Goal: Information Seeking & Learning: Check status

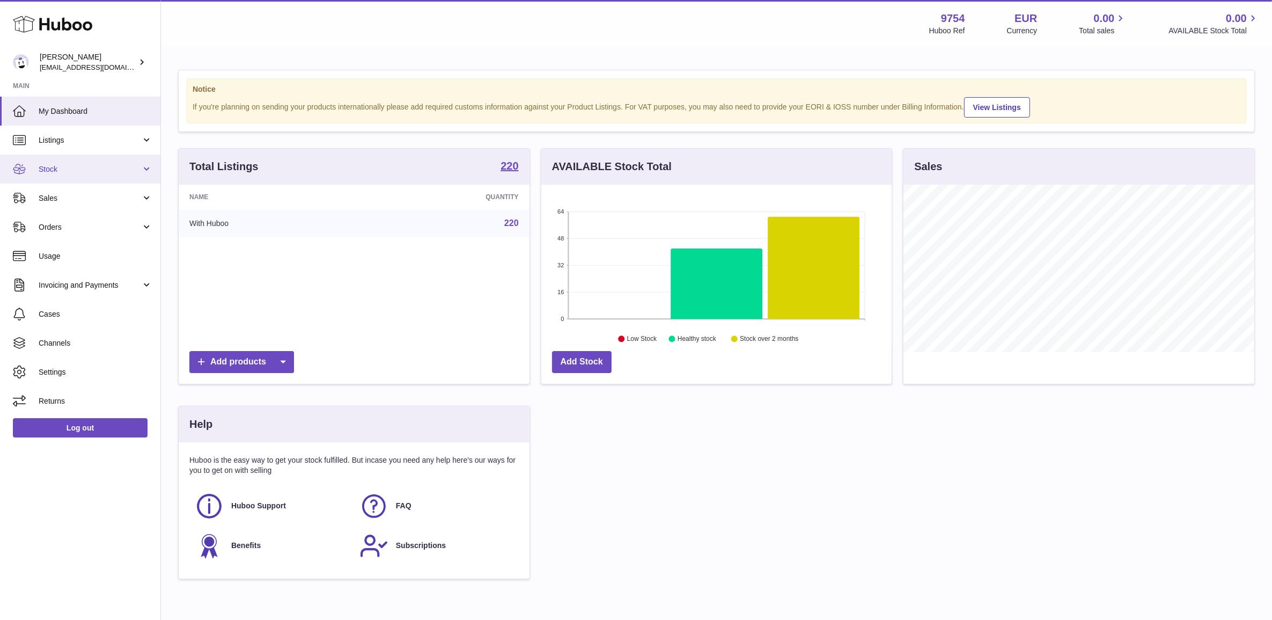
scroll to position [167, 350]
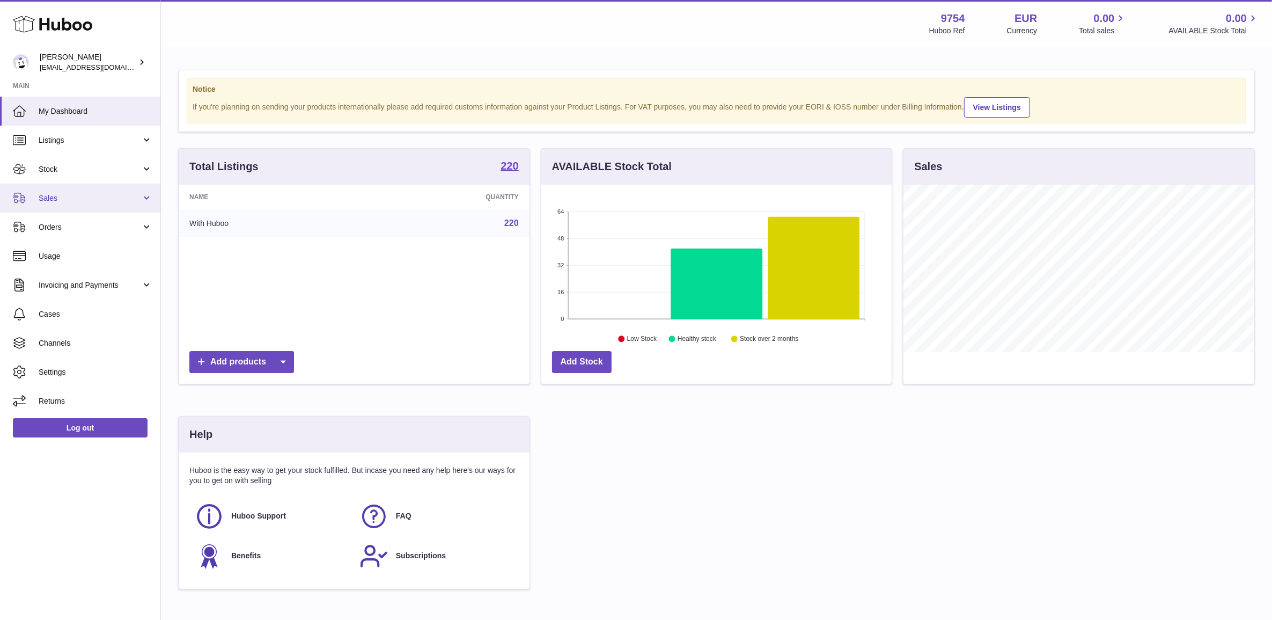
click at [91, 199] on span "Sales" at bounding box center [90, 198] width 102 height 10
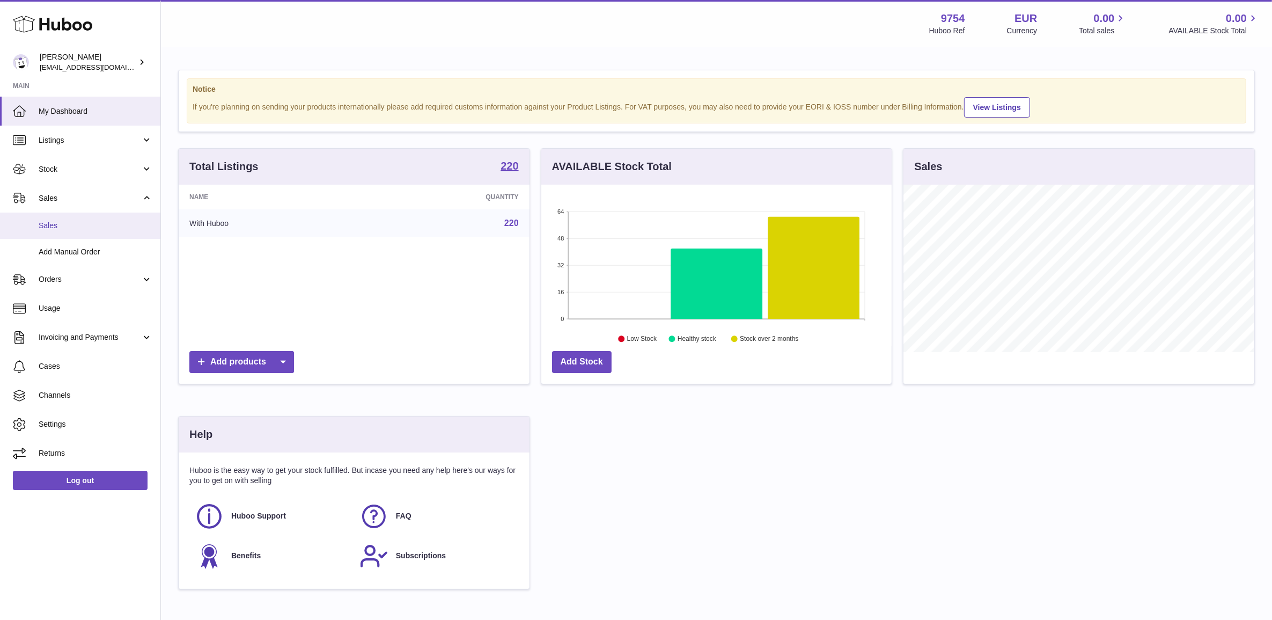
click at [91, 229] on span "Sales" at bounding box center [96, 226] width 114 height 10
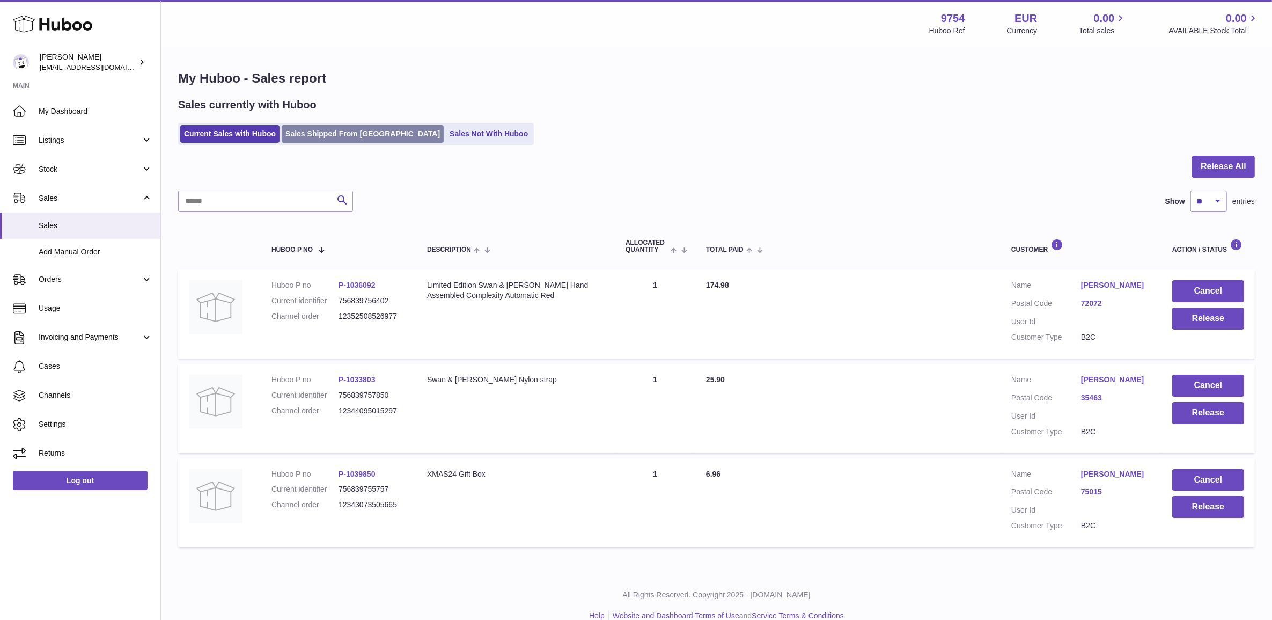
click at [320, 133] on link "Sales Shipped From Huboo" at bounding box center [363, 134] width 162 height 18
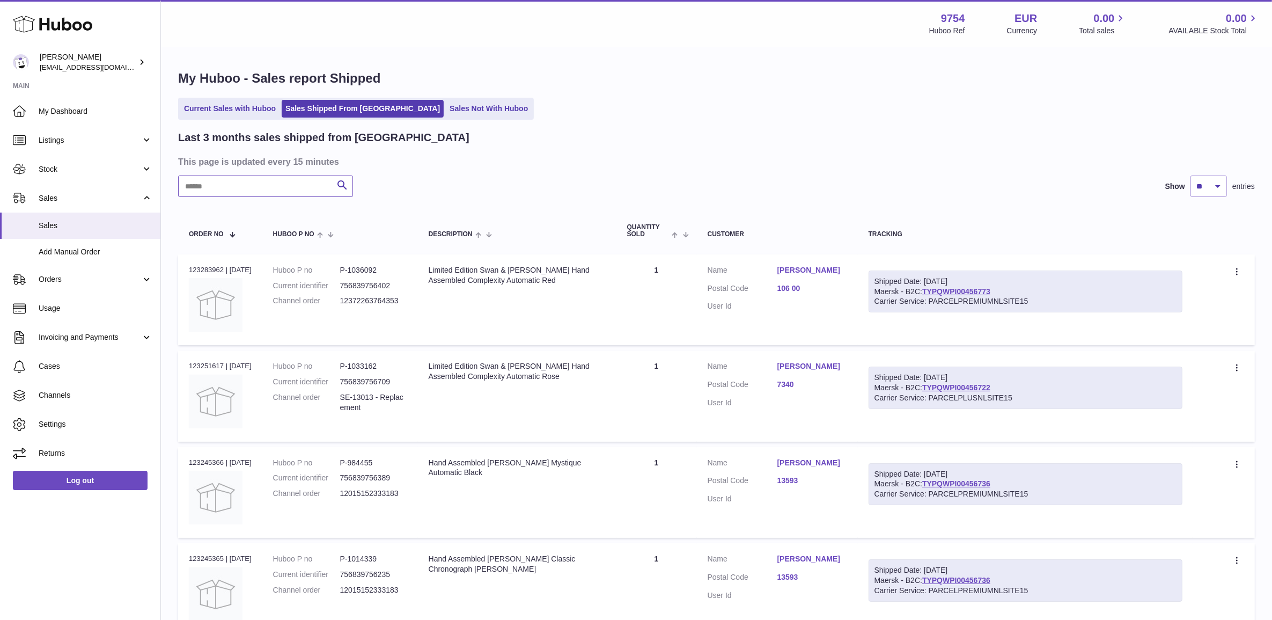
click at [272, 192] on input "text" at bounding box center [265, 185] width 175 height 21
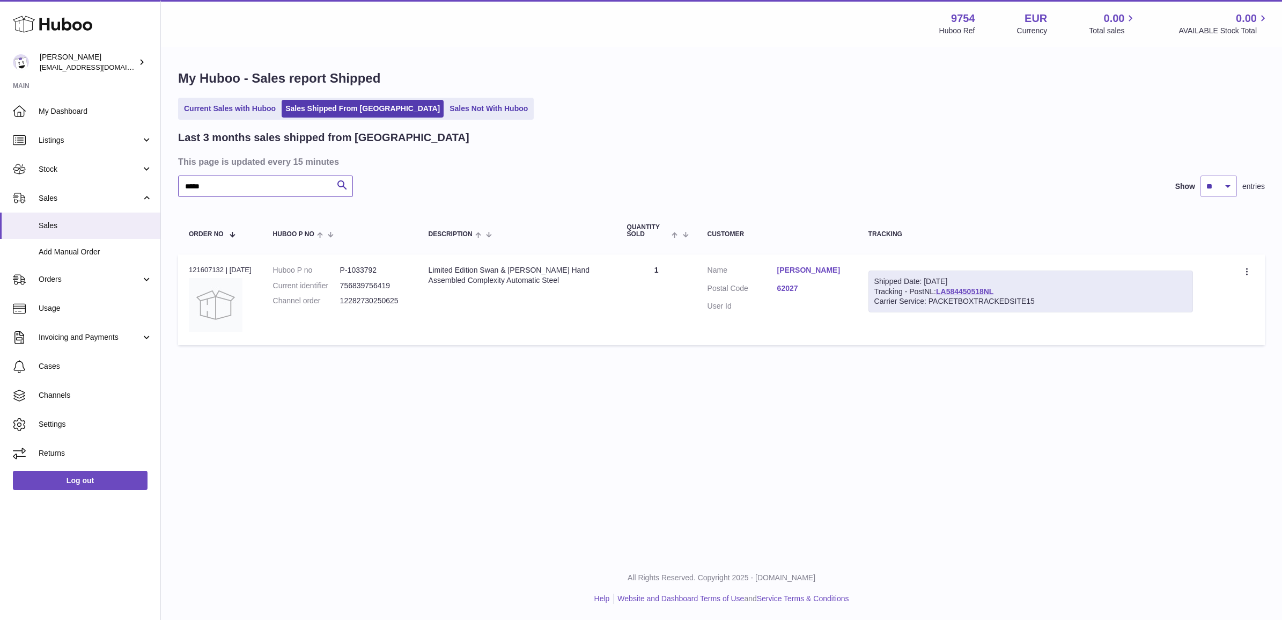
type input "*****"
click at [374, 297] on dd "12282730250625" at bounding box center [373, 301] width 67 height 10
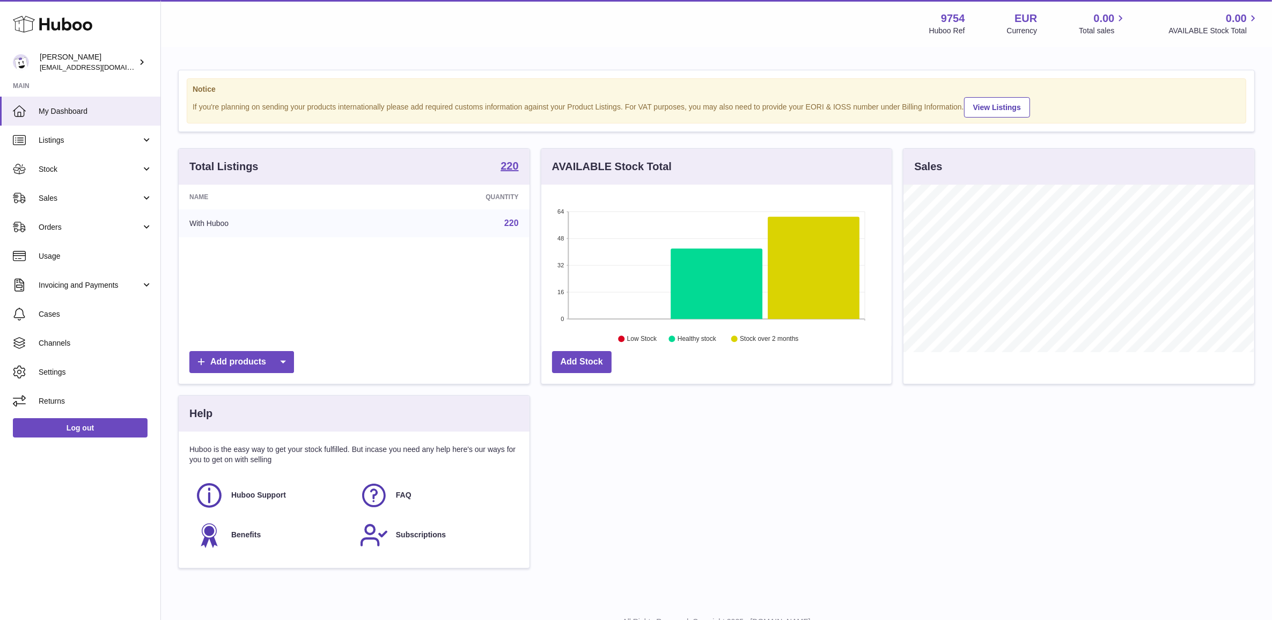
scroll to position [167, 350]
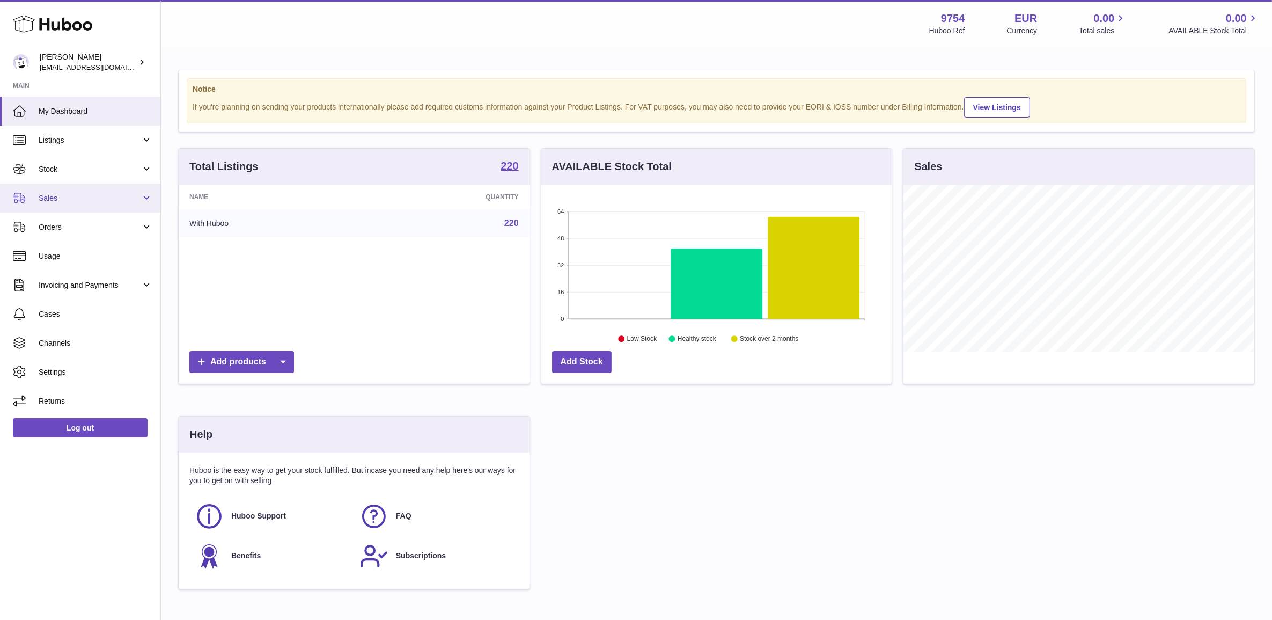
click at [104, 192] on link "Sales" at bounding box center [80, 198] width 160 height 29
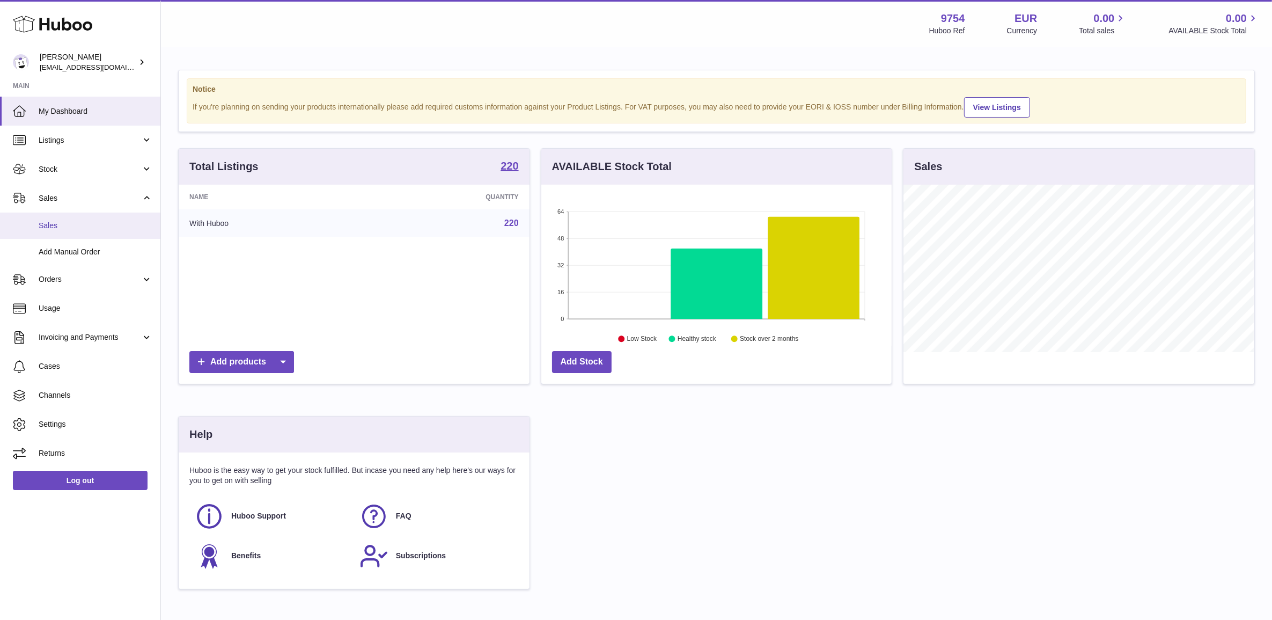
click at [101, 216] on link "Sales" at bounding box center [80, 225] width 160 height 26
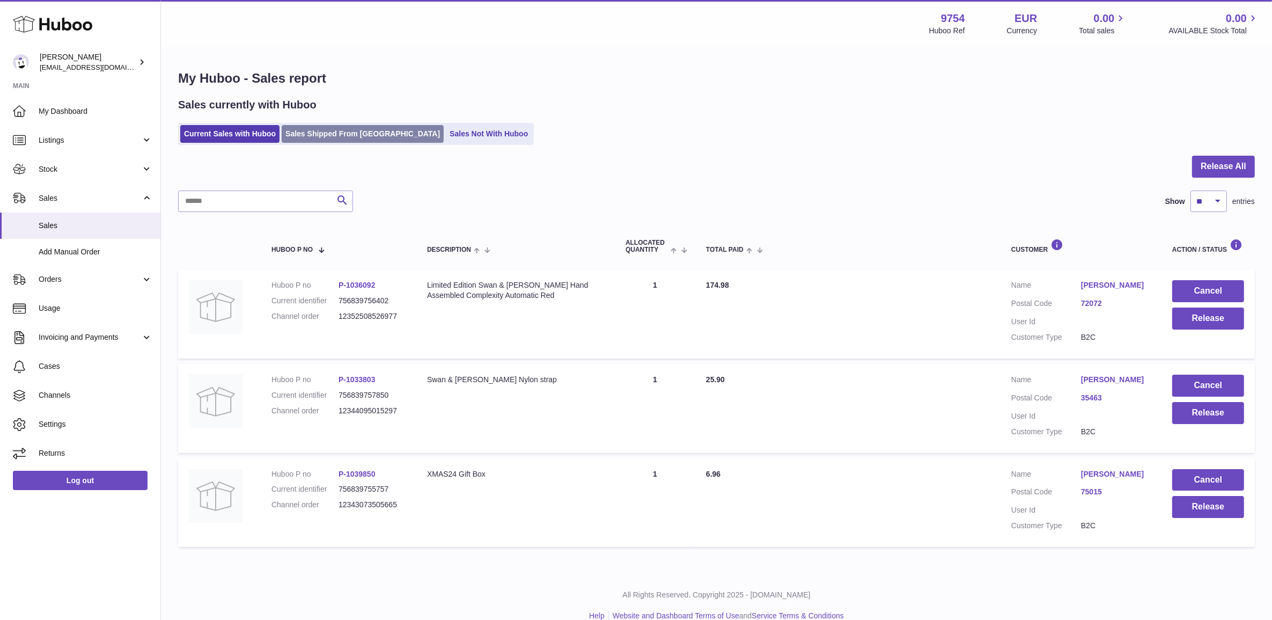
click at [294, 138] on link "Sales Shipped From [GEOGRAPHIC_DATA]" at bounding box center [363, 134] width 162 height 18
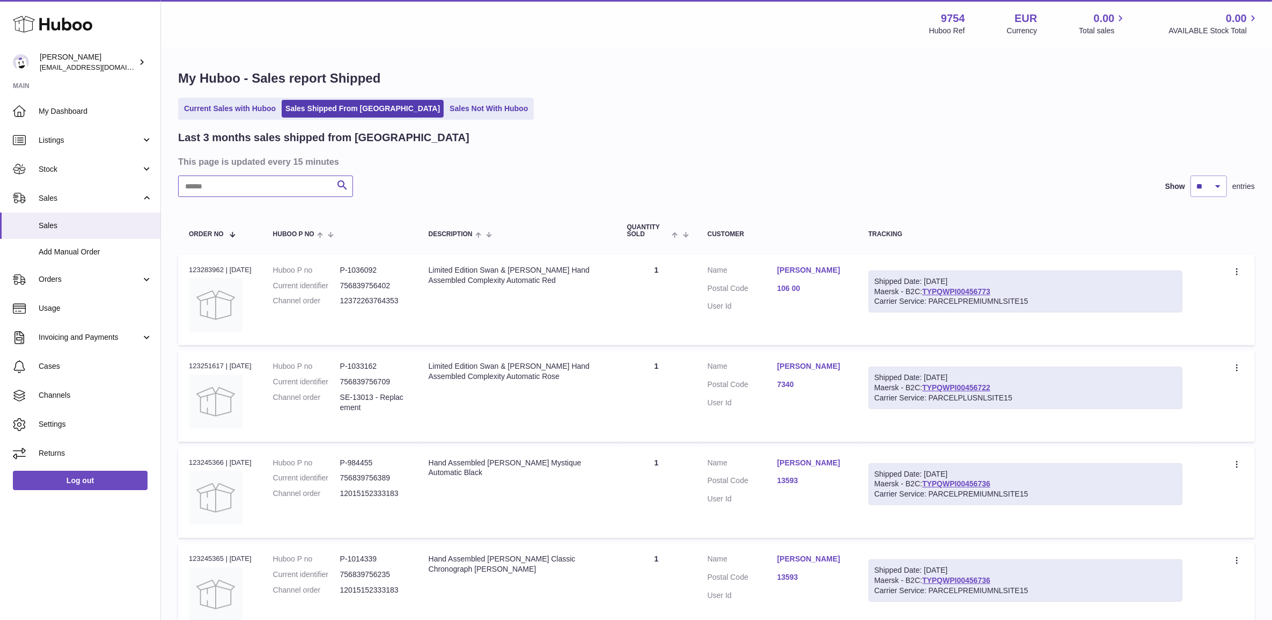
click at [265, 184] on input "text" at bounding box center [265, 185] width 175 height 21
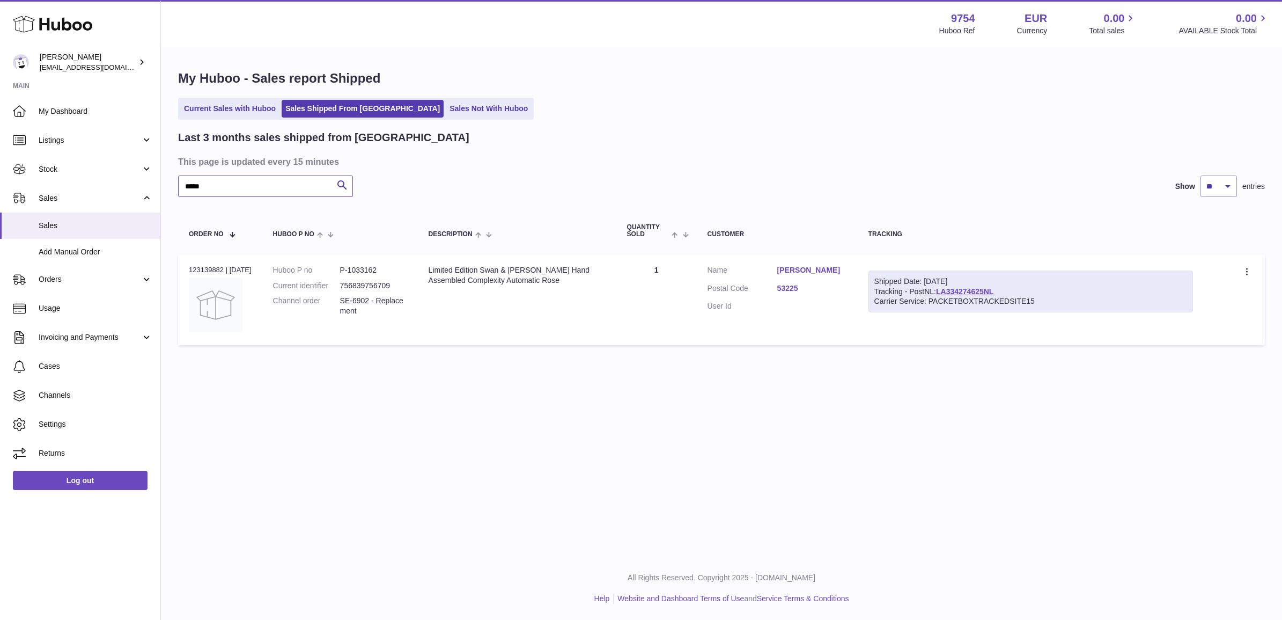
type input "*****"
click at [398, 303] on dd "SE-6902 - Replacement" at bounding box center [373, 306] width 67 height 20
copy tr "SE-6902 - Replacement Description"
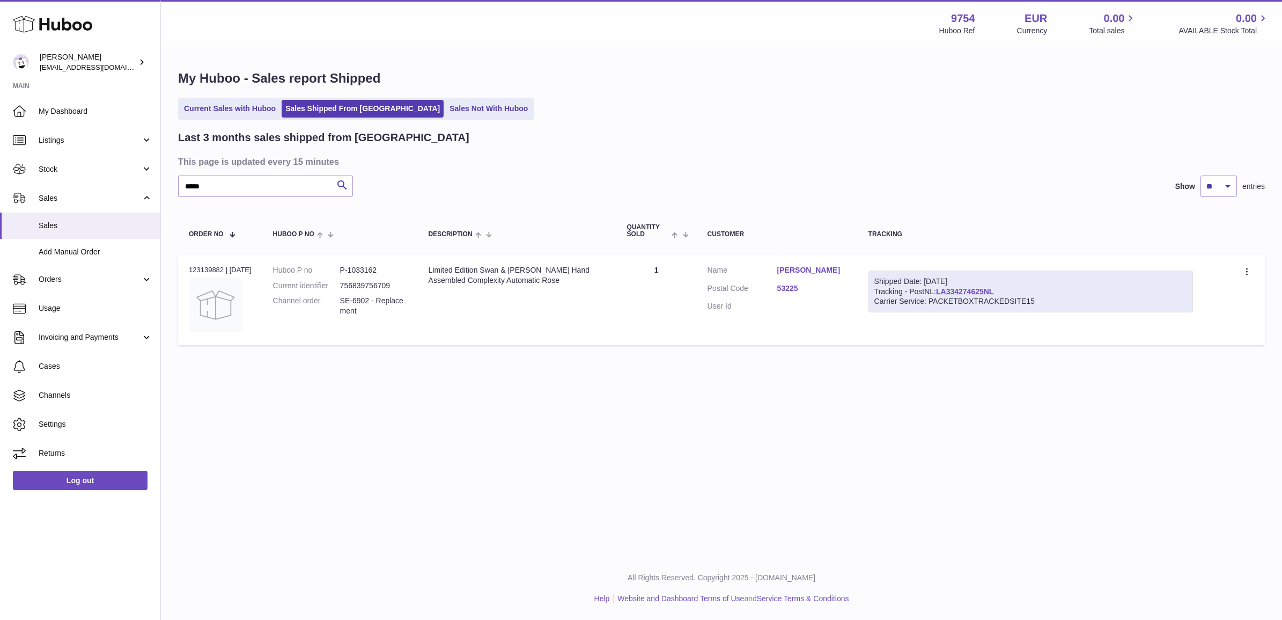
click at [211, 263] on td "Order no 123139882 | [DATE]" at bounding box center [220, 299] width 84 height 91
click at [206, 265] on div "Order no 123139882 | [DATE]" at bounding box center [220, 270] width 63 height 10
copy div "123139882"
